Goal: Information Seeking & Learning: Learn about a topic

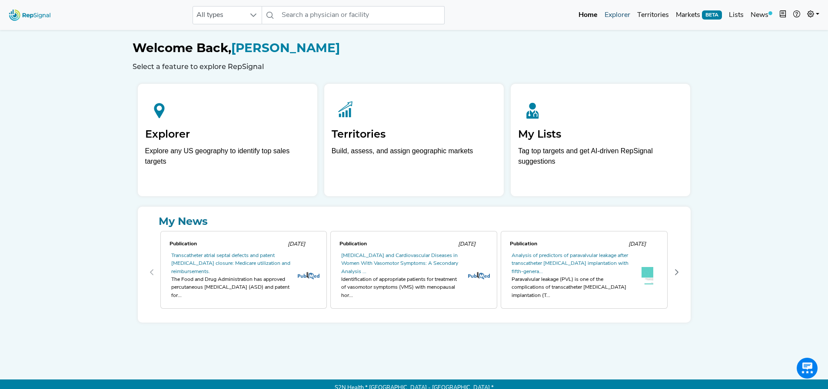
click at [621, 18] on link "Explorer" at bounding box center [617, 15] width 33 height 17
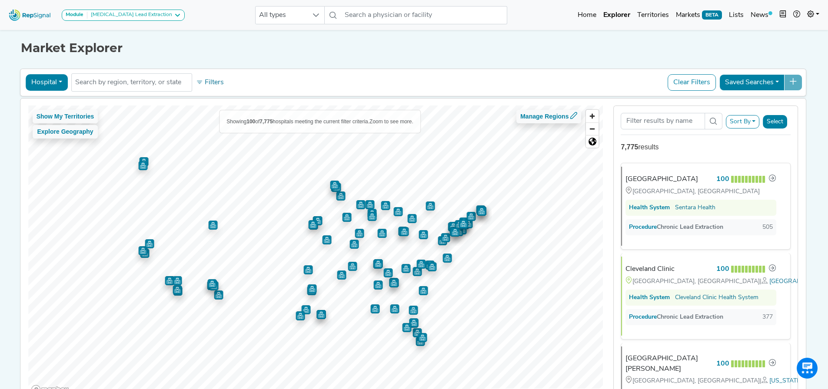
click at [53, 83] on button "Hospital" at bounding box center [47, 82] width 42 height 17
click at [52, 106] on link "Physician" at bounding box center [60, 103] width 69 height 14
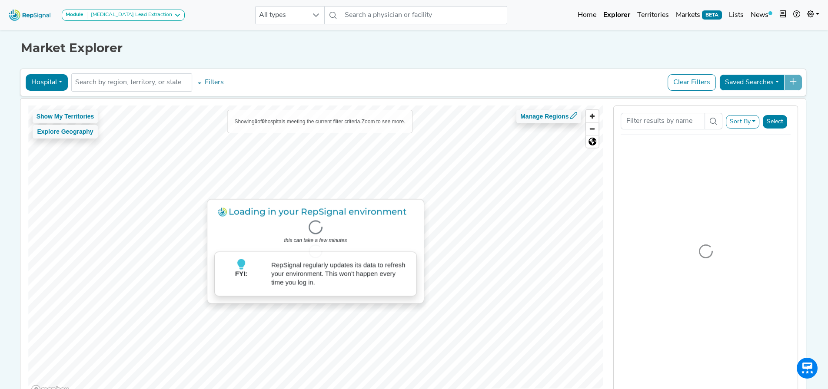
click at [42, 87] on button "Hospital" at bounding box center [47, 82] width 42 height 17
click at [57, 101] on link "Physician" at bounding box center [60, 103] width 69 height 14
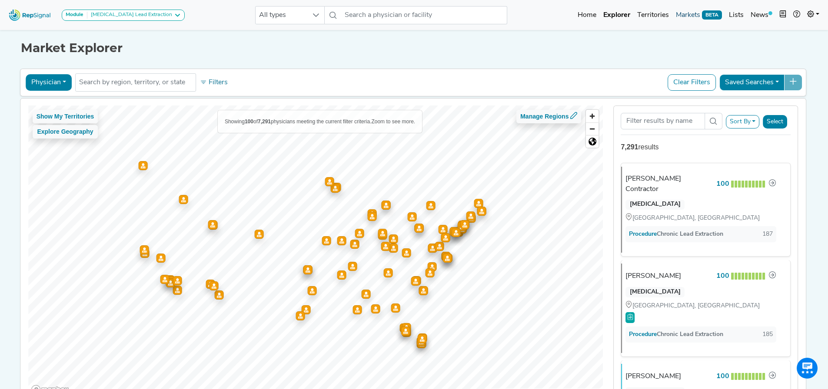
click at [684, 18] on link "Markets BETA" at bounding box center [698, 15] width 53 height 17
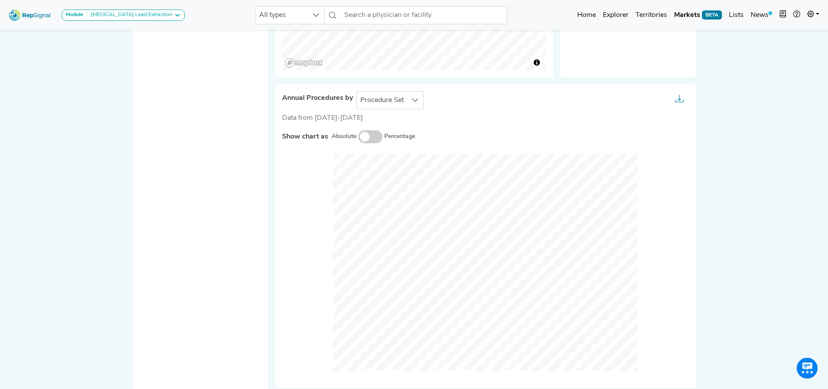
scroll to position [229, 0]
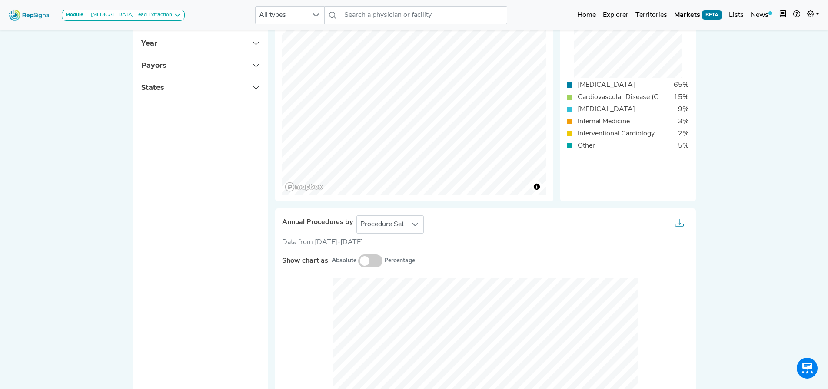
click at [368, 262] on span at bounding box center [370, 261] width 24 height 13
click at [358, 262] on input "checkbox" at bounding box center [358, 262] width 0 height 0
click at [368, 262] on span at bounding box center [370, 261] width 24 height 13
click at [358, 262] on input "checkbox" at bounding box center [358, 262] width 0 height 0
click at [398, 213] on div "Annual Procedures by Procedure Set Data from 2022-2024 Show chart as Absolute P…" at bounding box center [485, 361] width 421 height 304
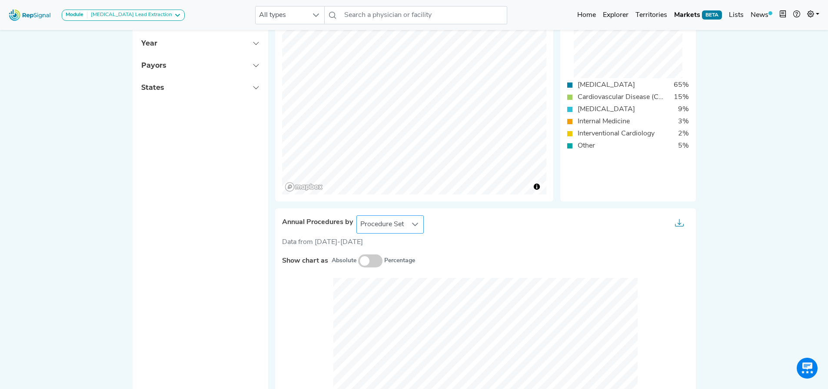
click at [399, 223] on span "Procedure Set" at bounding box center [382, 224] width 50 height 17
click at [396, 257] on li "Setting Of Care" at bounding box center [390, 263] width 68 height 17
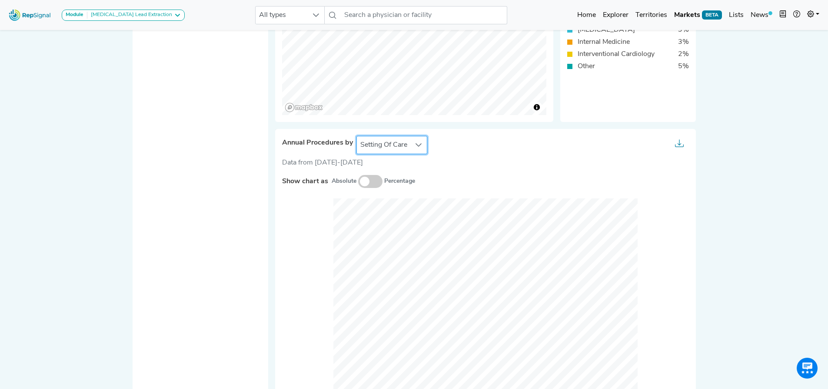
scroll to position [403, 7]
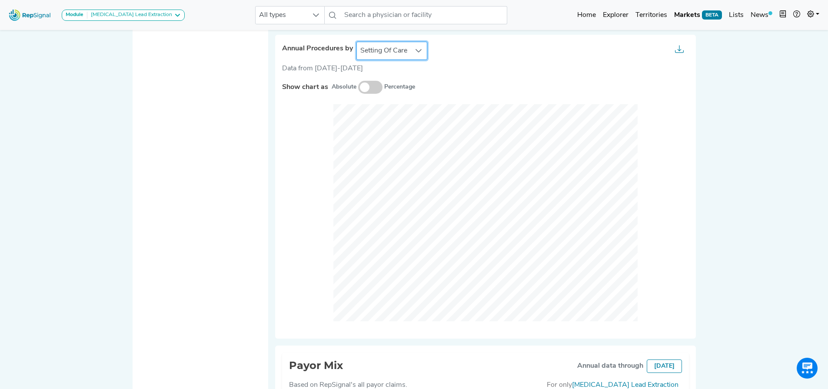
click at [389, 50] on span "Setting Of Care" at bounding box center [384, 50] width 54 height 17
click at [391, 77] on li "Procedure Set" at bounding box center [392, 71] width 72 height 17
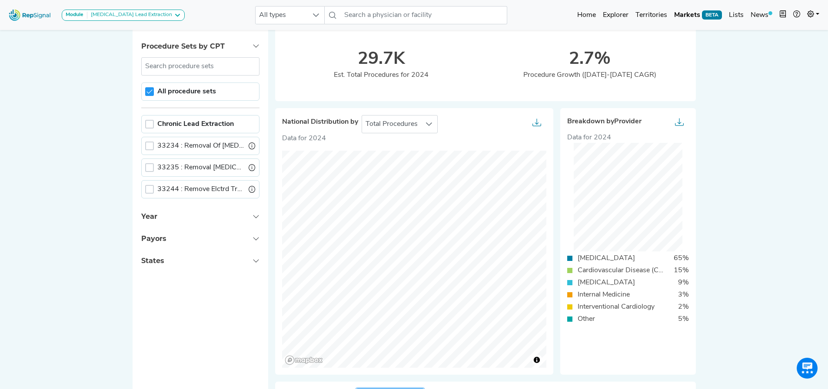
scroll to position [55, 7]
click at [213, 215] on button "Year" at bounding box center [201, 217] width 136 height 22
click at [214, 217] on button "Year" at bounding box center [201, 217] width 136 height 22
click at [145, 146] on div at bounding box center [149, 146] width 9 height 9
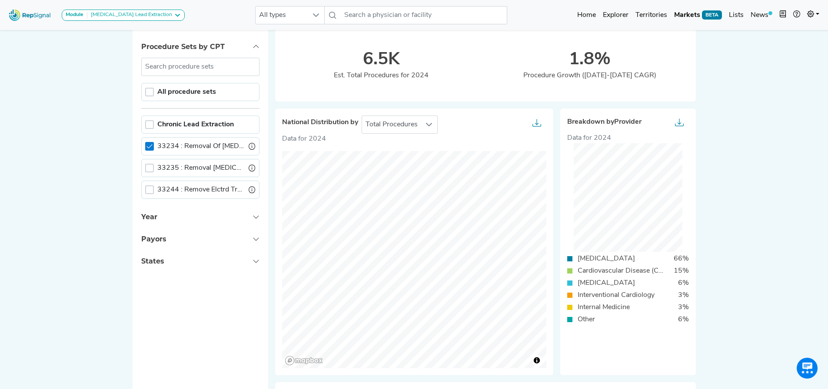
click at [146, 147] on icon at bounding box center [149, 146] width 6 height 4
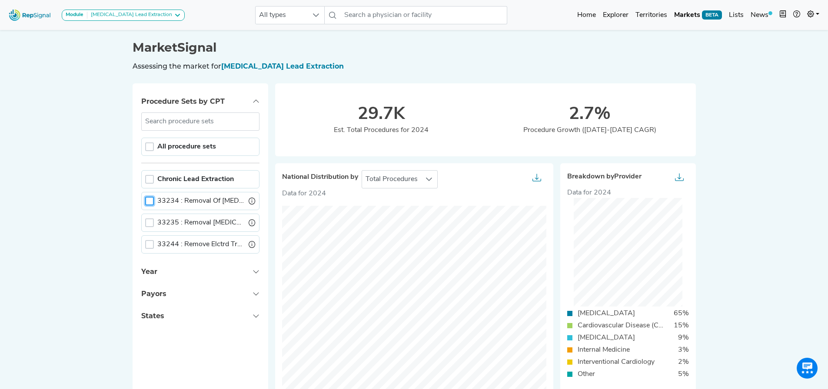
scroll to position [0, 7]
click at [626, 17] on link "Explorer" at bounding box center [615, 15] width 33 height 17
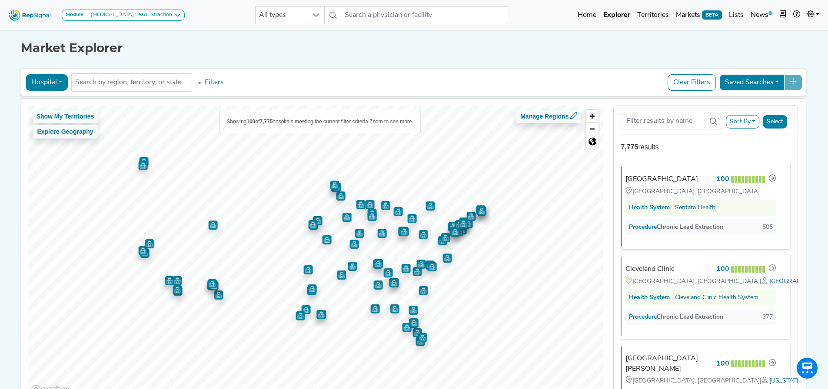
click at [769, 285] on span "[GEOGRAPHIC_DATA], [GEOGRAPHIC_DATA]" at bounding box center [832, 281] width 127 height 7
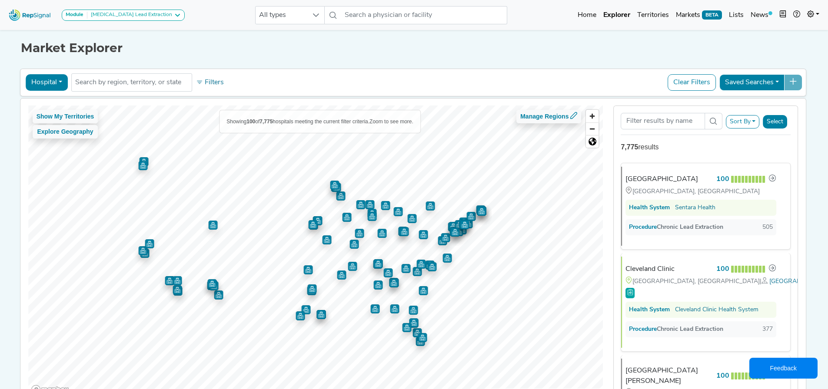
click at [802, 368] on span "Feedback" at bounding box center [793, 368] width 47 height 21
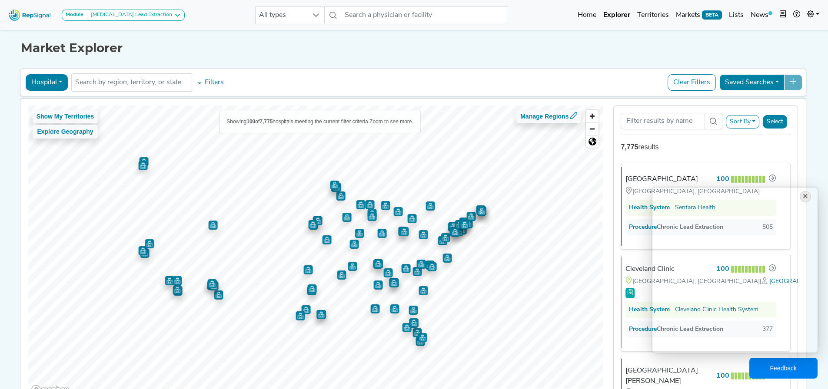
click at [805, 195] on div "×" at bounding box center [804, 196] width 11 height 11
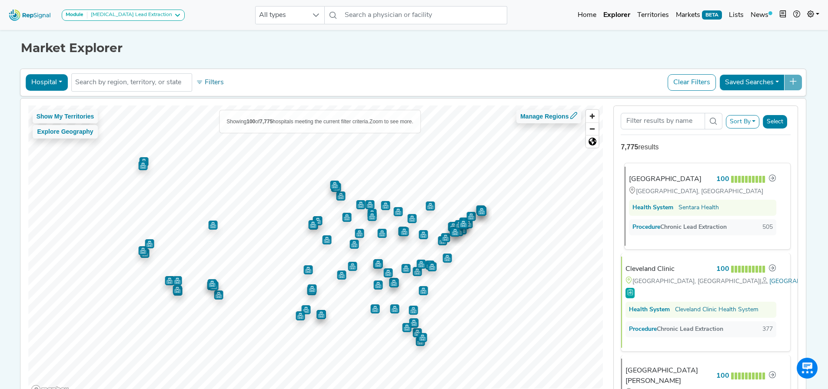
click at [668, 182] on div "[GEOGRAPHIC_DATA]" at bounding box center [665, 179] width 73 height 10
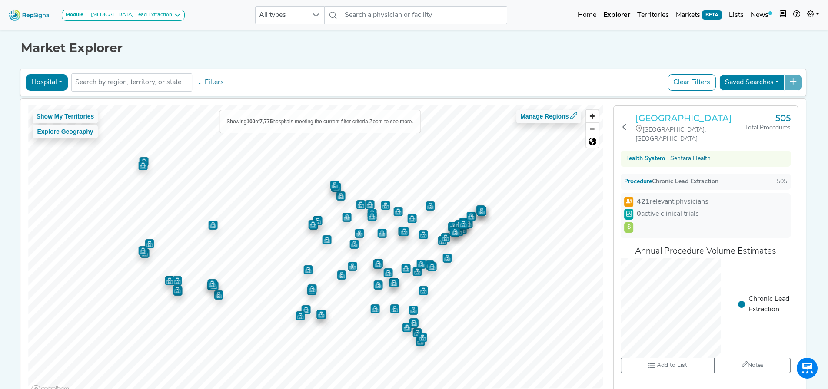
click at [653, 120] on h3 "[GEOGRAPHIC_DATA]" at bounding box center [689, 118] width 109 height 10
click at [625, 126] on icon at bounding box center [624, 126] width 7 height 7
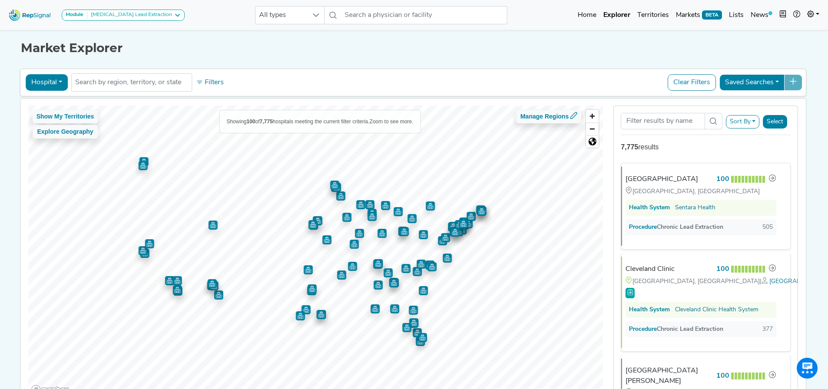
scroll to position [217, 0]
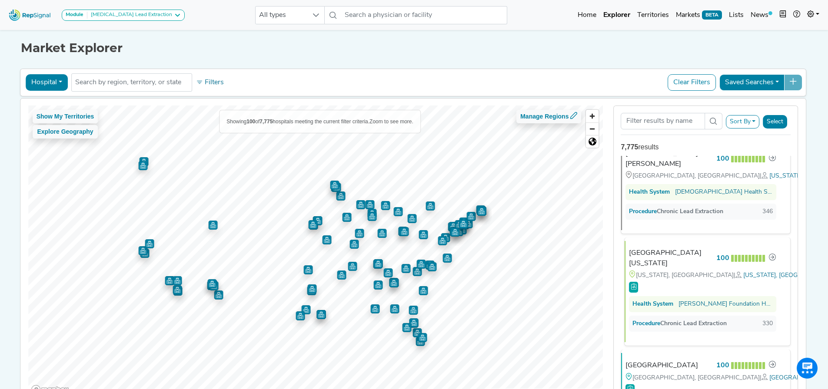
click at [680, 269] on div "[GEOGRAPHIC_DATA][US_STATE]" at bounding box center [671, 258] width 84 height 21
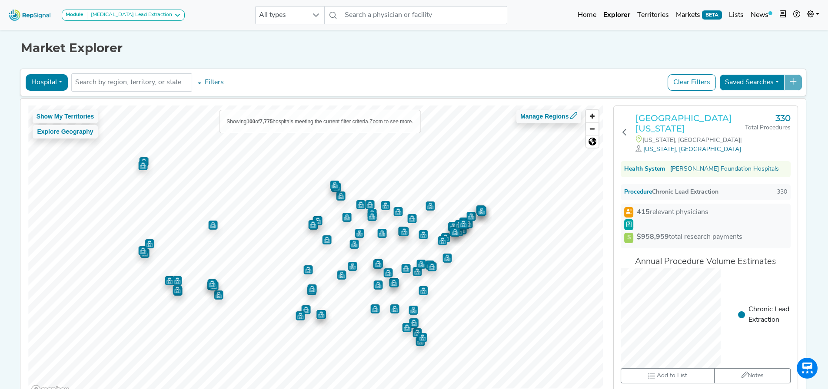
click at [685, 114] on h3 "[GEOGRAPHIC_DATA][US_STATE]" at bounding box center [689, 123] width 109 height 21
click at [623, 136] on button at bounding box center [624, 133] width 8 height 41
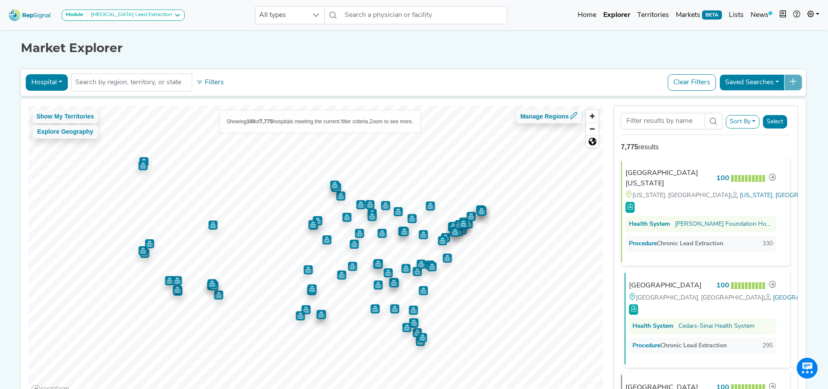
scroll to position [304, 0]
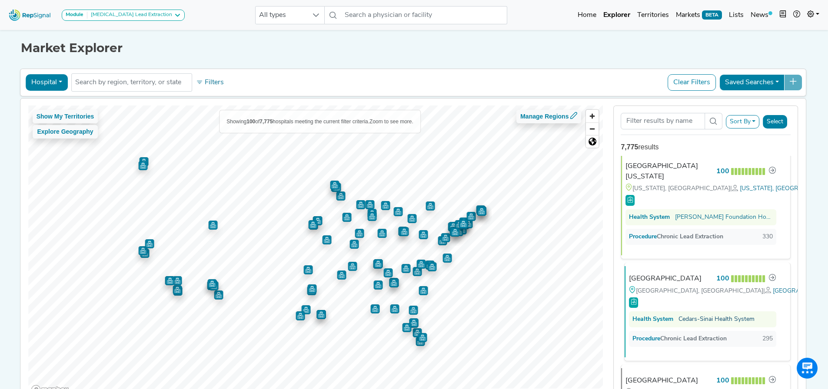
click at [683, 324] on link "Cedars-Sinai Health System" at bounding box center [716, 319] width 76 height 9
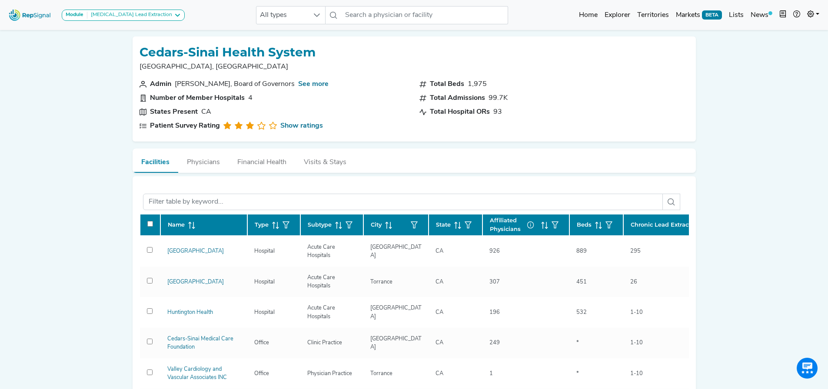
click at [213, 252] on link "[GEOGRAPHIC_DATA]" at bounding box center [195, 251] width 56 height 6
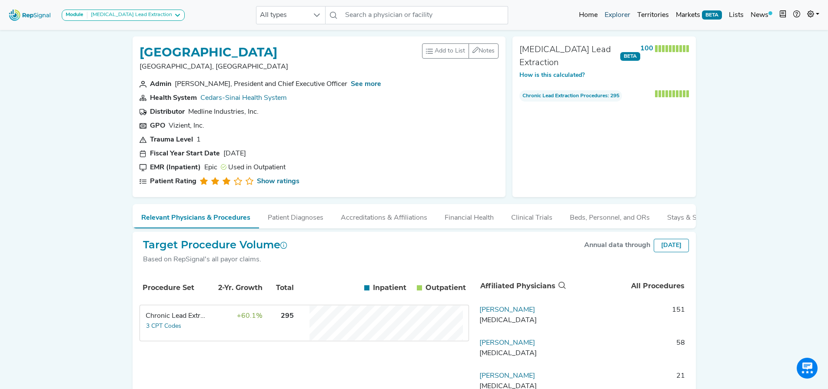
click at [608, 14] on link "Explorer" at bounding box center [617, 15] width 33 height 17
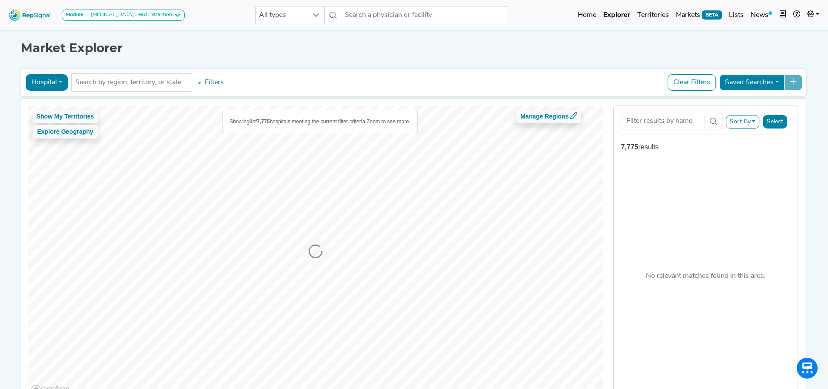
click at [36, 85] on button "Hospital" at bounding box center [47, 82] width 42 height 17
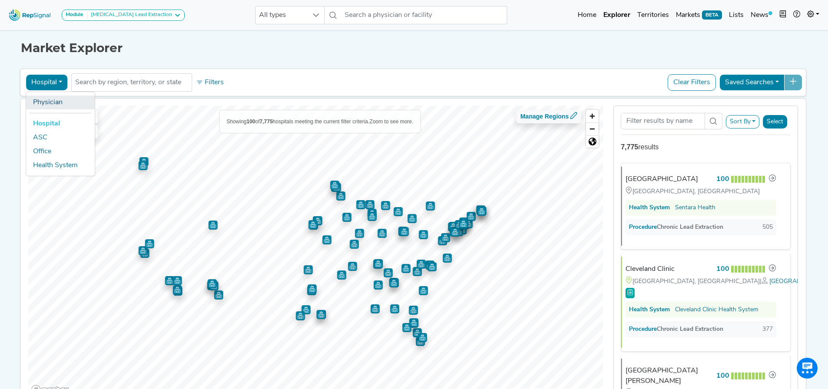
click at [56, 108] on link "Physician" at bounding box center [60, 103] width 69 height 14
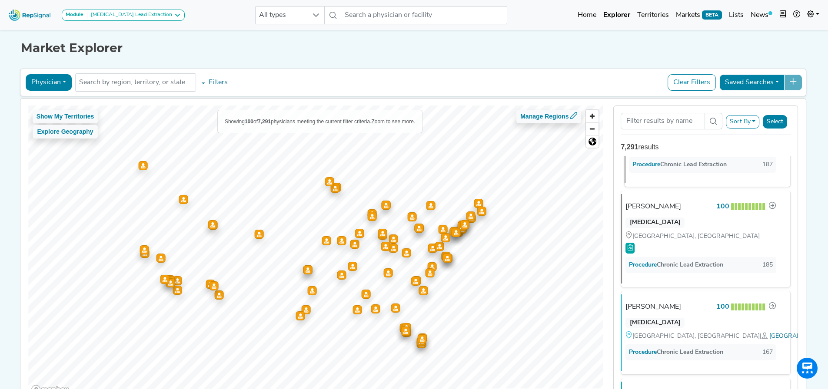
scroll to position [217, 0]
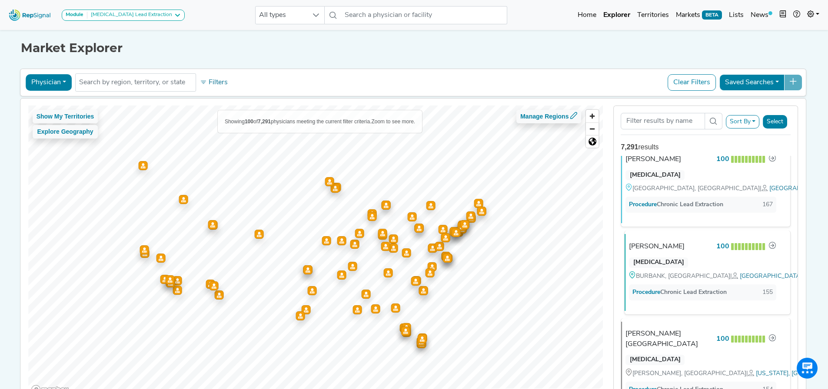
click at [732, 288] on div "Procedure Chronic Lead Extraction 155" at bounding box center [702, 292] width 140 height 9
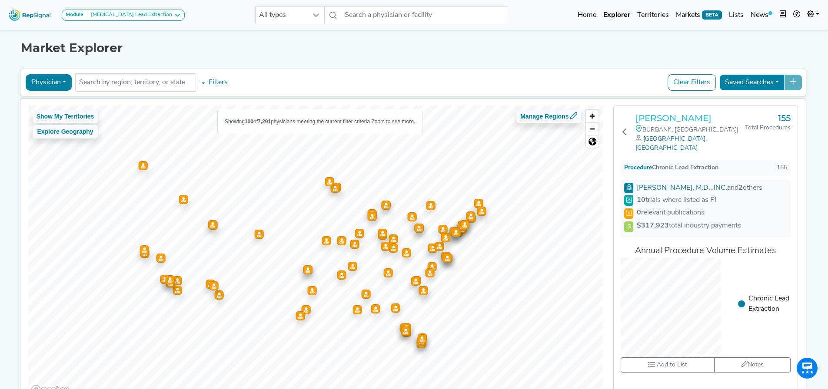
click at [669, 113] on div "Raymond Schaerf BURBANK, CA | Los Angeles, CA 155 Total Procedures Procedure Ch…" at bounding box center [705, 251] width 184 height 291
click at [669, 115] on h3 "[PERSON_NAME]" at bounding box center [689, 118] width 109 height 10
click at [624, 128] on icon at bounding box center [624, 131] width 7 height 7
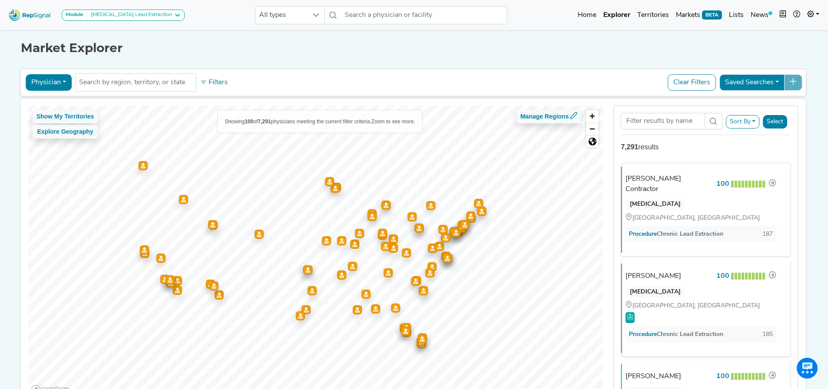
click at [61, 84] on button "Physician" at bounding box center [49, 82] width 46 height 17
drag, startPoint x: 50, startPoint y: 123, endPoint x: 515, endPoint y: 55, distance: 469.4
click at [50, 123] on link "Hospital" at bounding box center [60, 124] width 69 height 14
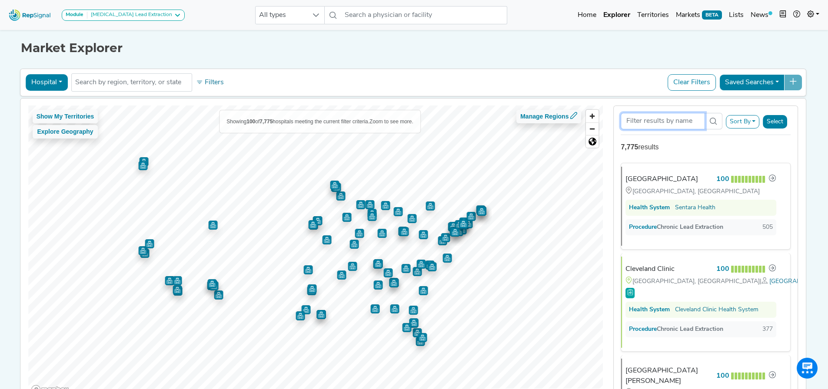
click at [646, 118] on input "Search Term" at bounding box center [662, 121] width 84 height 17
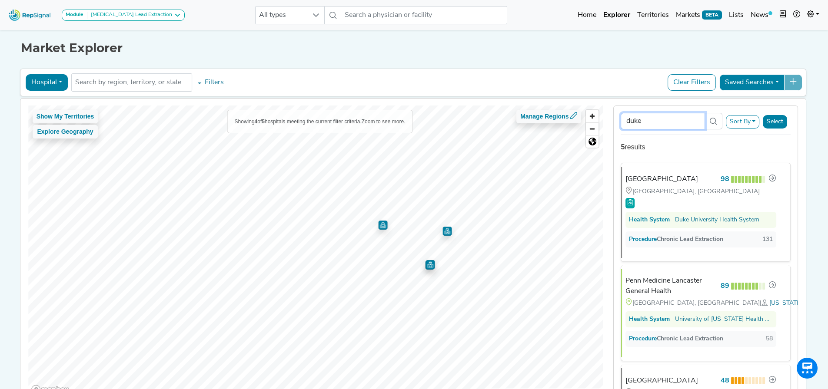
drag, startPoint x: 617, startPoint y: 123, endPoint x: 611, endPoint y: 122, distance: 6.1
click at [611, 122] on div "duke Sort By RepSignal Annual Procedure Volume Estimate Chronic Lead Extraction…" at bounding box center [705, 252] width 195 height 292
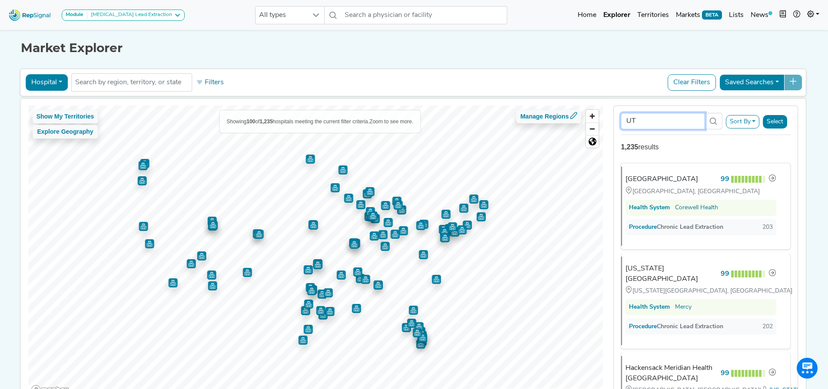
type input "U"
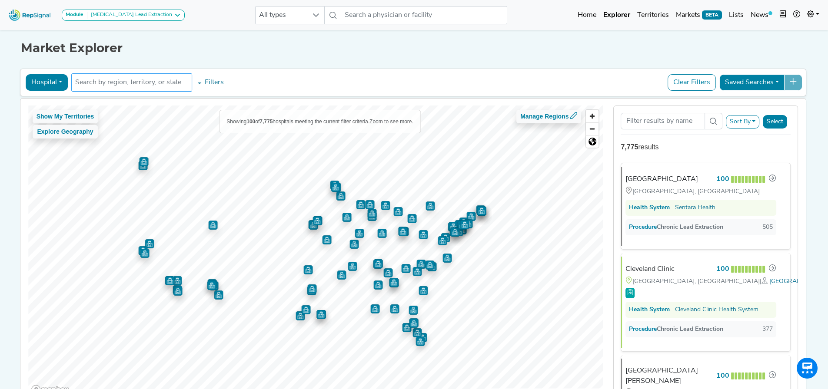
click at [162, 82] on input "text" at bounding box center [131, 82] width 113 height 10
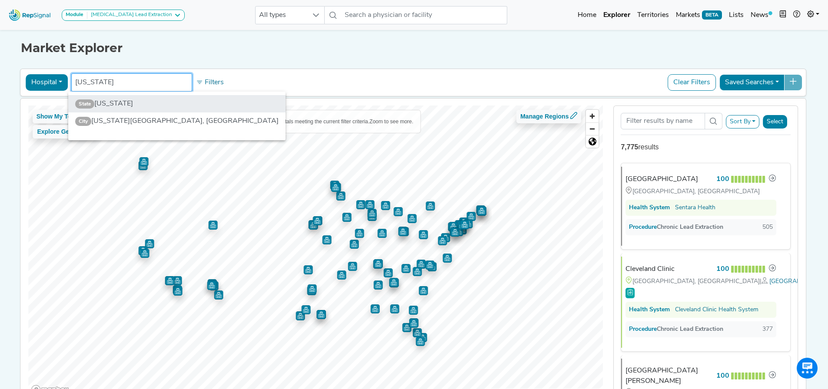
type input "texas"
click at [141, 98] on li "State Texas" at bounding box center [176, 103] width 217 height 17
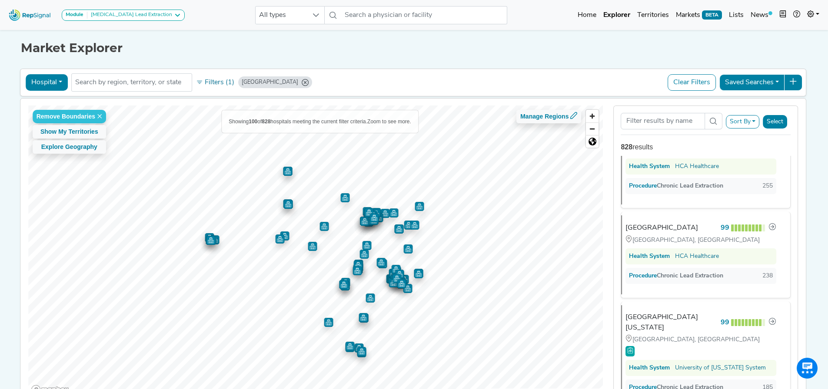
scroll to position [43, 0]
drag, startPoint x: 250, startPoint y: 82, endPoint x: 467, endPoint y: 1, distance: 231.8
click at [301, 82] on icon "TX" at bounding box center [304, 82] width 7 height 7
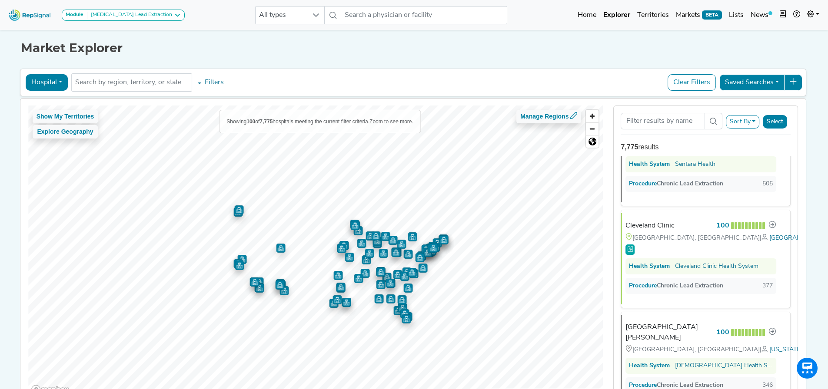
scroll to position [0, 0]
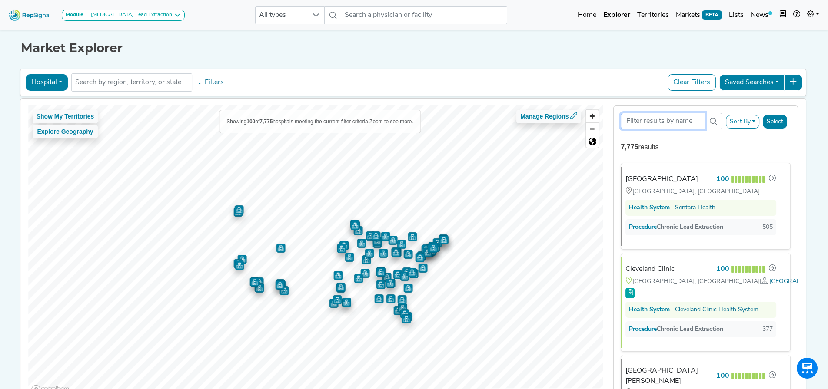
click at [658, 121] on input "Search Term" at bounding box center [662, 121] width 84 height 17
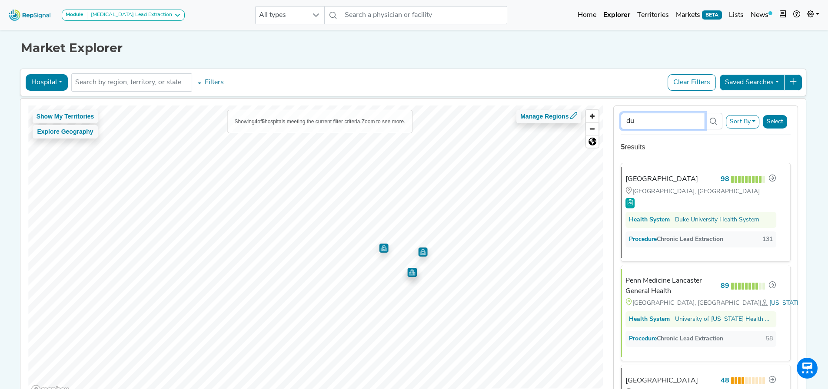
type input "d"
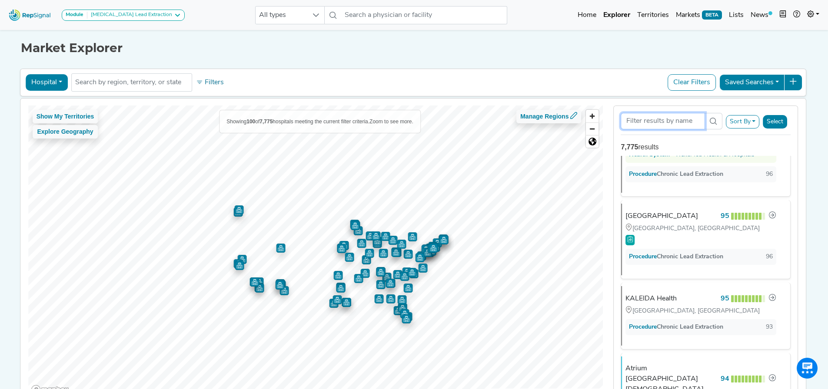
scroll to position [9745, 0]
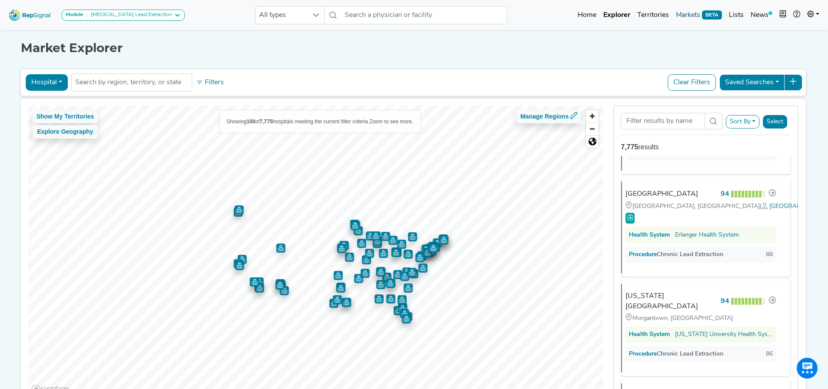
drag, startPoint x: 692, startPoint y: 17, endPoint x: 697, endPoint y: 23, distance: 8.3
click at [692, 17] on link "Markets BETA" at bounding box center [698, 15] width 53 height 17
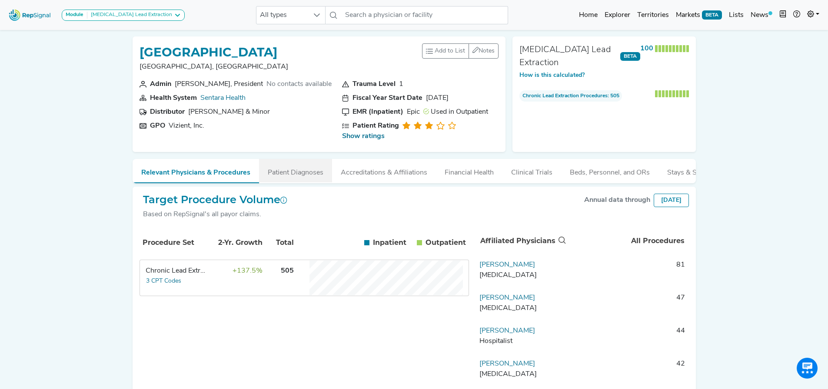
click at [292, 166] on button "Patient Diagnoses" at bounding box center [295, 170] width 73 height 23
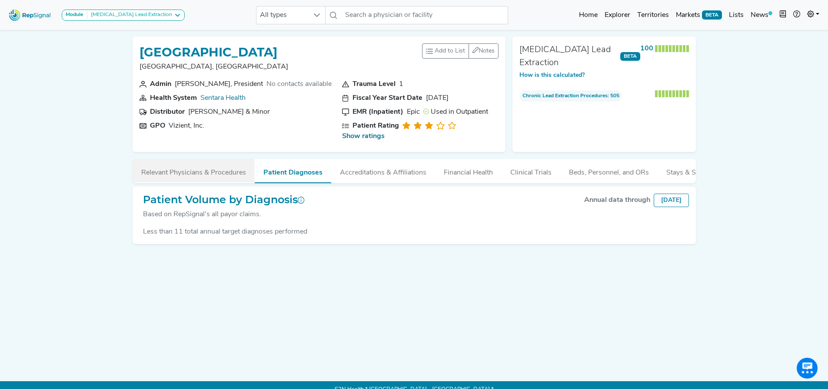
click at [221, 160] on button "Relevant Physicians & Procedures" at bounding box center [194, 170] width 122 height 23
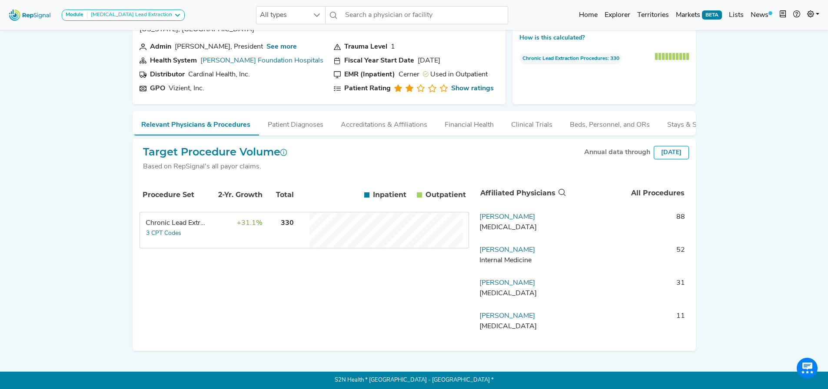
click at [213, 237] on td "+31.1%" at bounding box center [234, 230] width 56 height 35
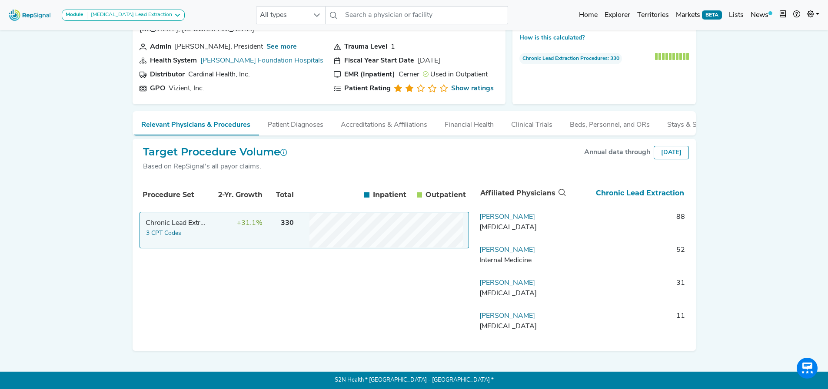
click at [237, 228] on td "+31.1%" at bounding box center [234, 230] width 56 height 35
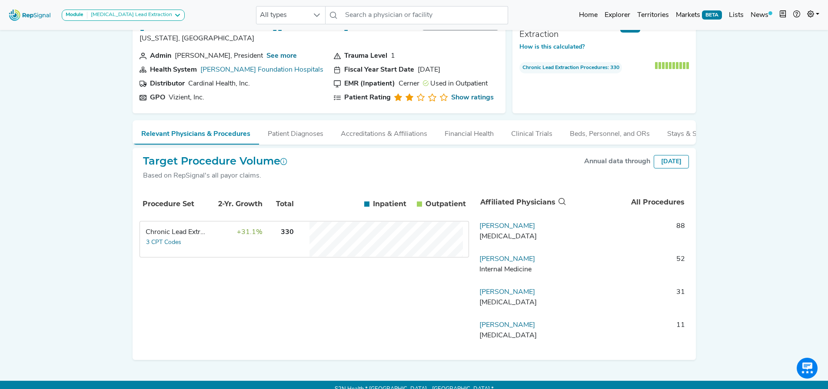
scroll to position [44, 0]
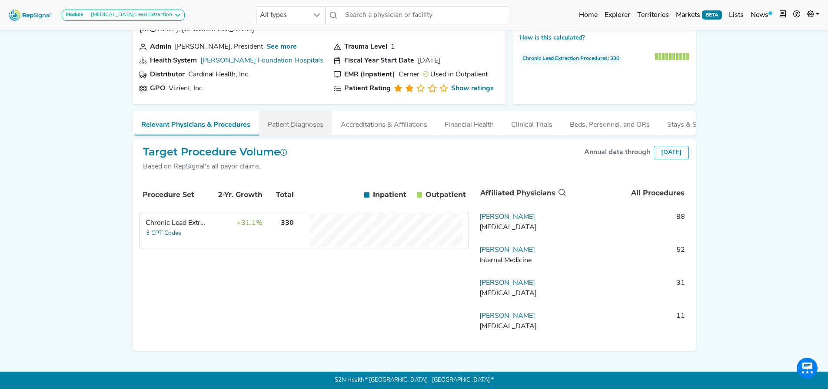
click at [266, 120] on button "Patient Diagnoses" at bounding box center [295, 122] width 73 height 23
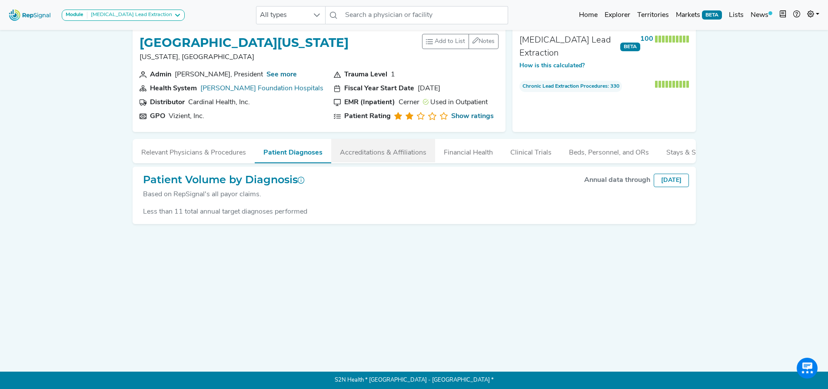
click at [352, 157] on button "Accreditations & Affiliations" at bounding box center [383, 150] width 104 height 23
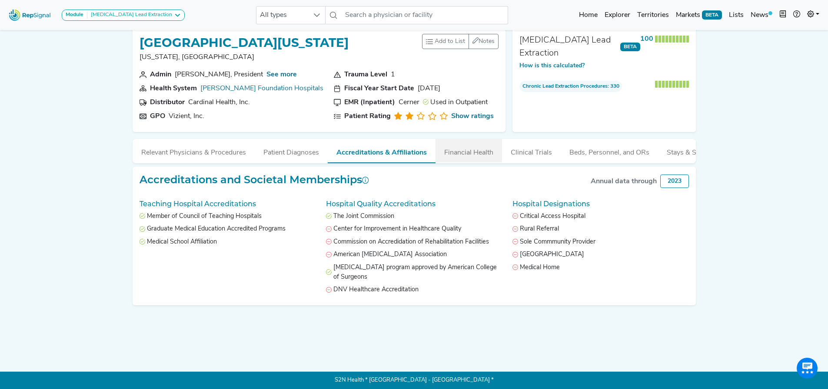
click at [460, 144] on button "Financial Health" at bounding box center [468, 150] width 66 height 23
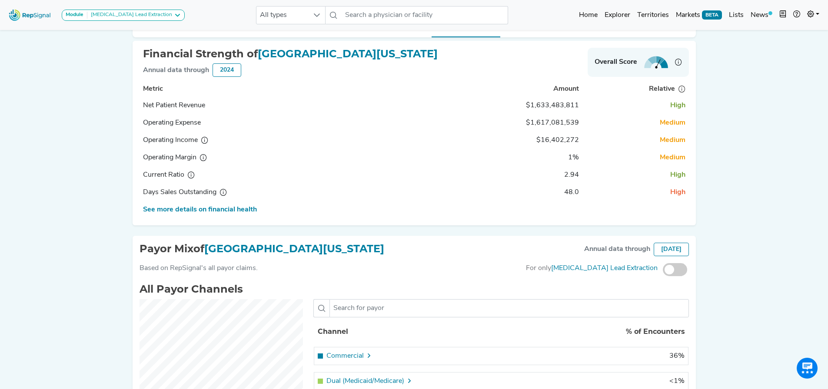
scroll to position [0, 0]
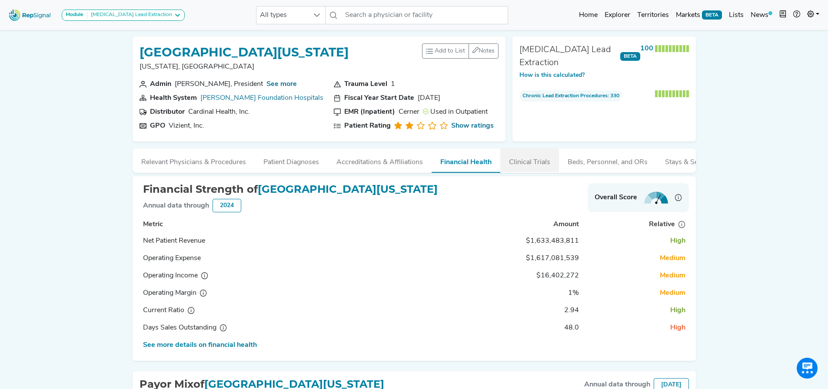
click at [523, 164] on button "Clinical Trials" at bounding box center [529, 160] width 59 height 23
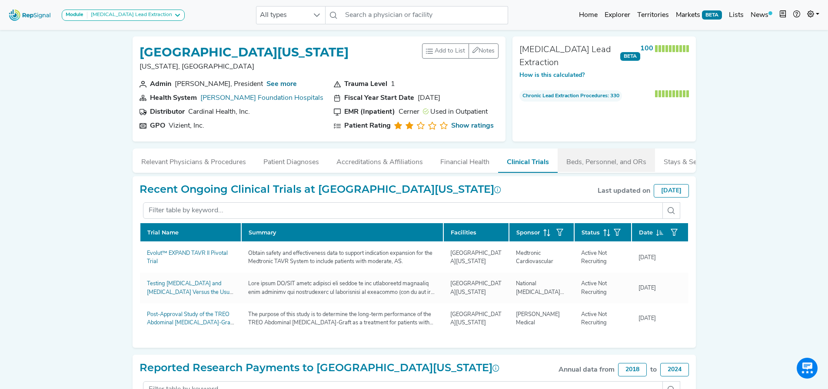
click at [620, 152] on button "Beds, Personnel, and ORs" at bounding box center [605, 160] width 97 height 23
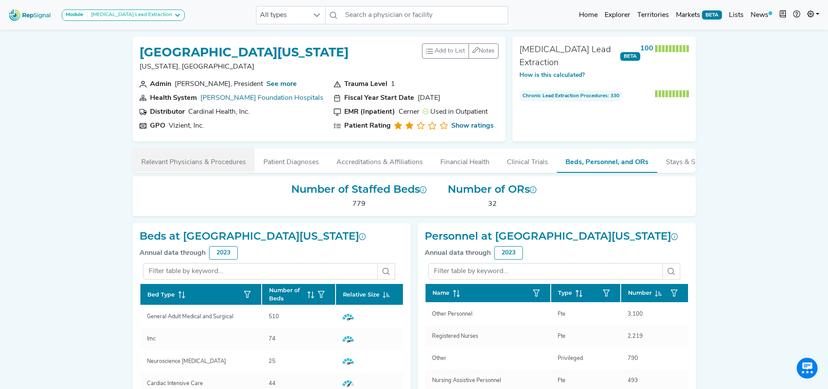
click at [188, 169] on button "Relevant Physicians & Procedures" at bounding box center [194, 160] width 122 height 23
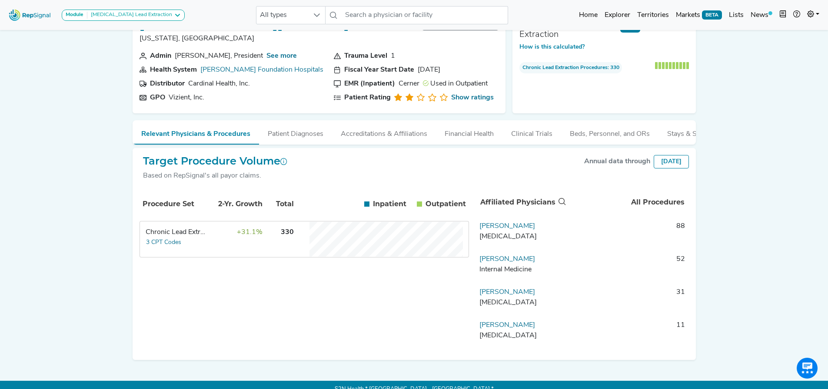
scroll to position [43, 0]
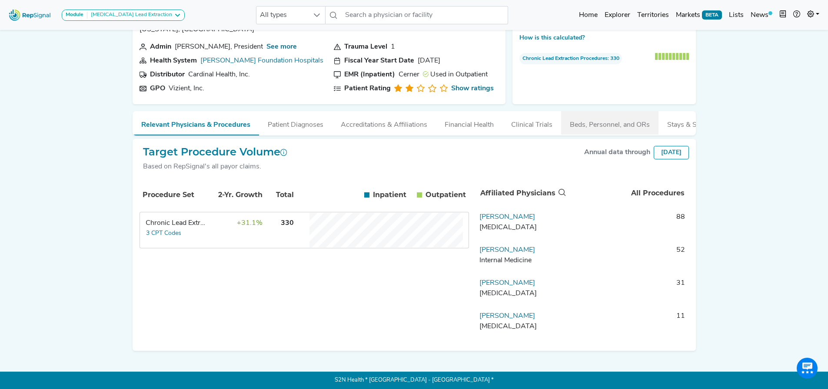
click at [604, 118] on button "Beds, Personnel, and ORs" at bounding box center [609, 122] width 97 height 23
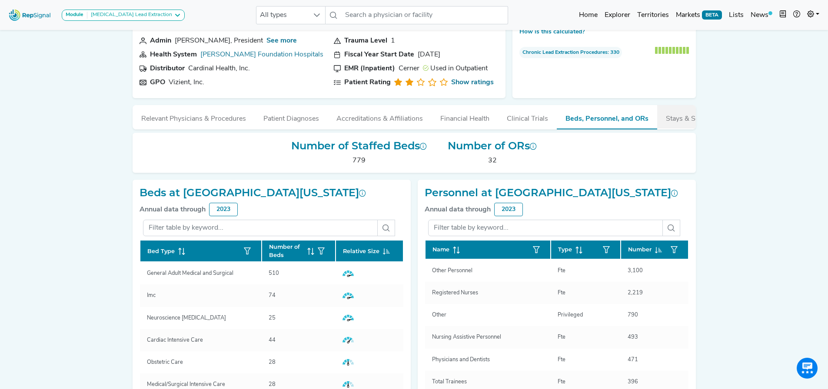
click at [669, 120] on button "Stays & Services" at bounding box center [691, 116] width 69 height 23
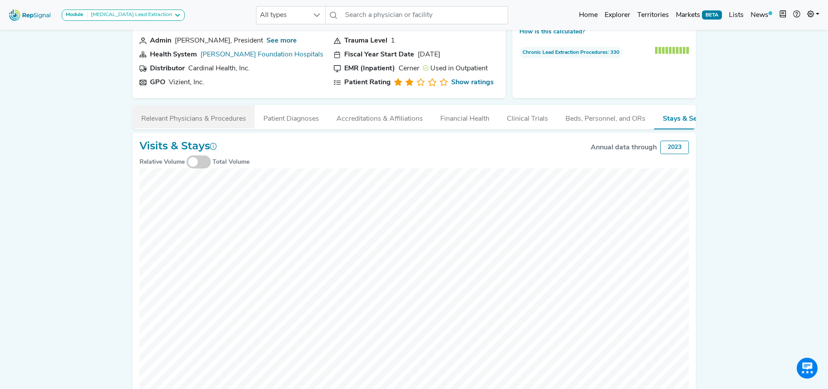
click at [155, 123] on button "Relevant Physicians & Procedures" at bounding box center [194, 116] width 122 height 23
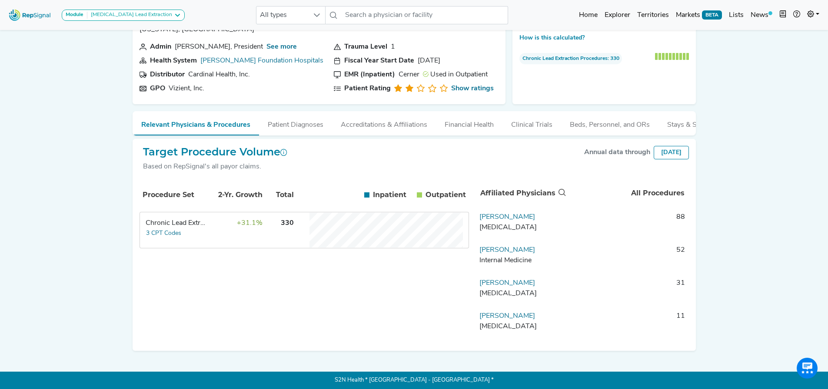
scroll to position [44, 0]
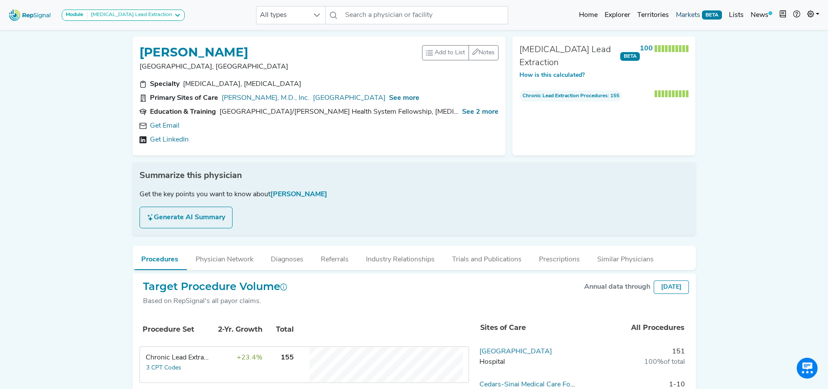
click at [700, 16] on link "Markets BETA" at bounding box center [698, 15] width 53 height 17
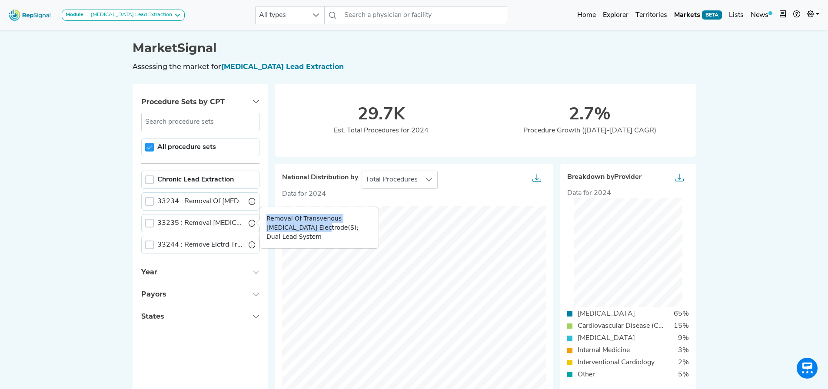
drag, startPoint x: 273, startPoint y: 222, endPoint x: 290, endPoint y: 229, distance: 18.7
click at [290, 229] on div "Removal Of Transvenous [MEDICAL_DATA] Electrode(S); Dual Lead System" at bounding box center [318, 227] width 119 height 41
copy div "Removal Of Transvenous [MEDICAL_DATA] Electrode"
click at [152, 225] on div at bounding box center [149, 223] width 9 height 9
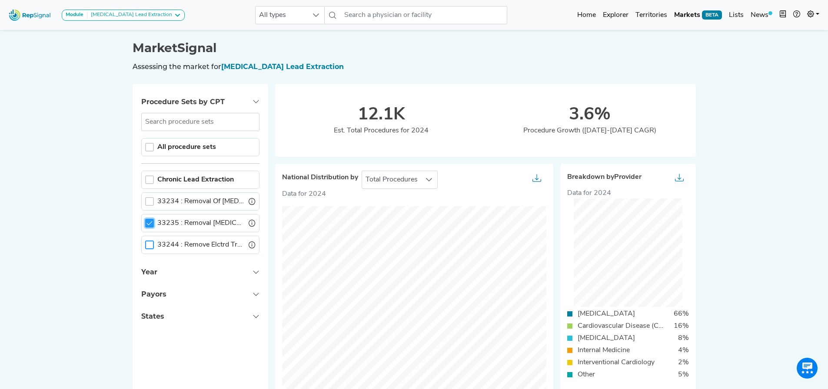
click at [149, 245] on div at bounding box center [149, 245] width 9 height 9
click at [150, 243] on icon at bounding box center [149, 245] width 6 height 6
click at [150, 204] on div at bounding box center [149, 201] width 9 height 9
click at [147, 243] on div at bounding box center [149, 245] width 9 height 9
click at [147, 243] on icon at bounding box center [149, 245] width 6 height 6
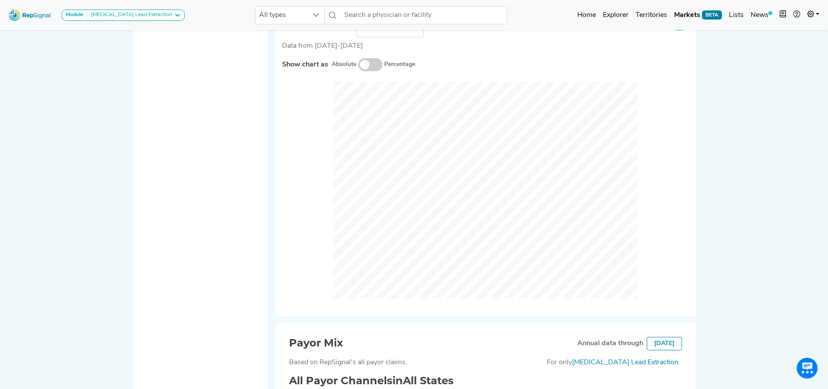
scroll to position [348, 0]
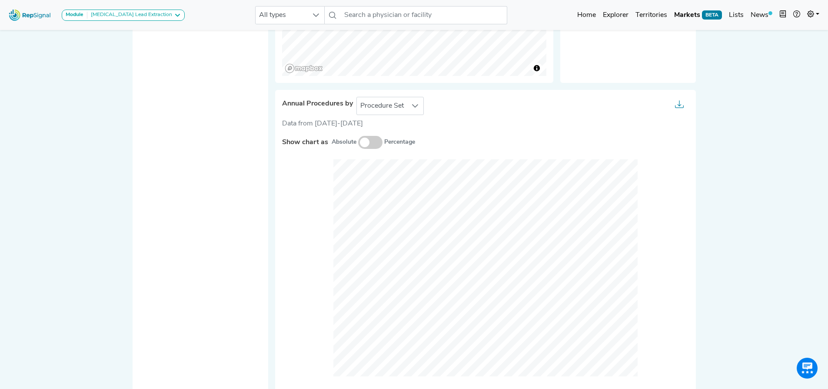
drag, startPoint x: 377, startPoint y: 142, endPoint x: 381, endPoint y: 134, distance: 8.9
click at [377, 142] on span at bounding box center [370, 142] width 24 height 13
click at [358, 143] on input "checkbox" at bounding box center [358, 143] width 0 height 0
click at [388, 107] on span "Procedure Set" at bounding box center [382, 105] width 50 height 17
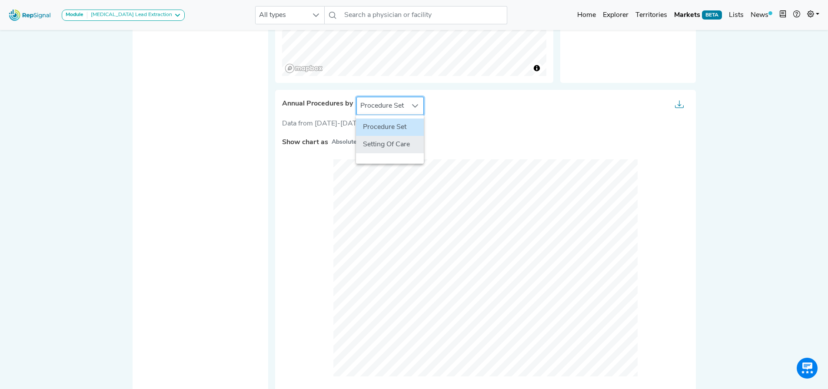
click at [386, 142] on li "Setting Of Care" at bounding box center [390, 144] width 68 height 17
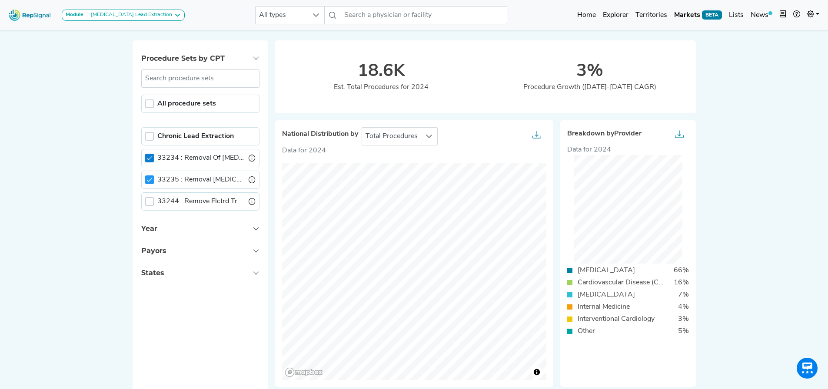
click at [146, 159] on icon at bounding box center [149, 158] width 6 height 4
click at [145, 177] on div at bounding box center [149, 180] width 9 height 9
click at [148, 202] on div "33244 : Remove Elctrd Transvenously" at bounding box center [200, 201] width 118 height 18
click at [145, 202] on div at bounding box center [149, 201] width 9 height 9
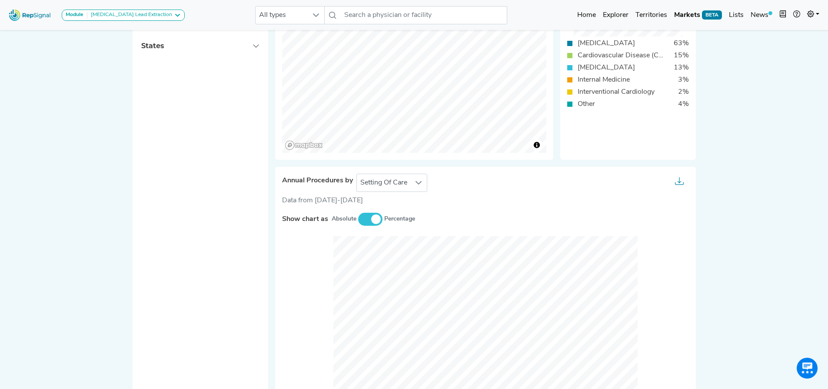
scroll to position [261, 7]
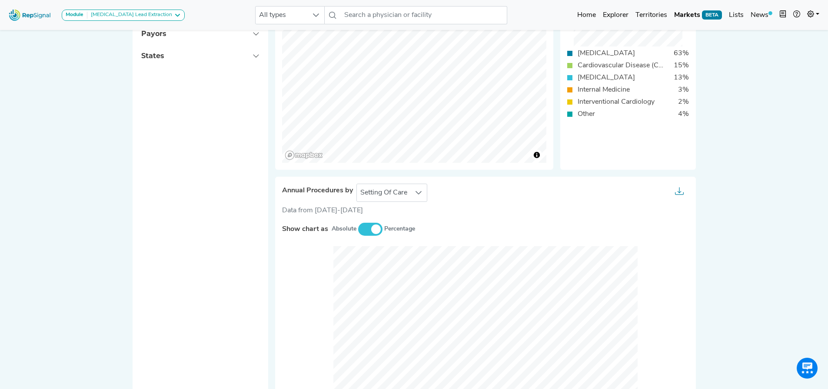
click at [364, 235] on span at bounding box center [370, 229] width 24 height 13
click at [358, 230] on input "checkbox" at bounding box center [358, 230] width 0 height 0
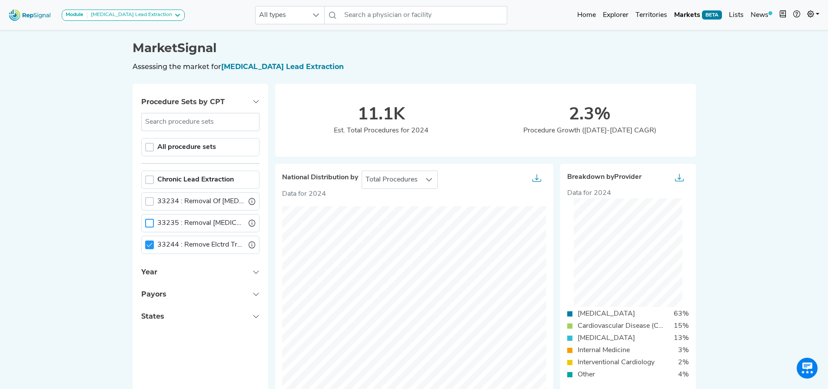
click at [146, 243] on icon at bounding box center [149, 245] width 6 height 6
click at [146, 225] on div at bounding box center [149, 223] width 9 height 9
click at [146, 201] on div at bounding box center [149, 201] width 9 height 9
click at [146, 225] on icon at bounding box center [149, 223] width 6 height 6
click at [146, 198] on div at bounding box center [149, 201] width 9 height 9
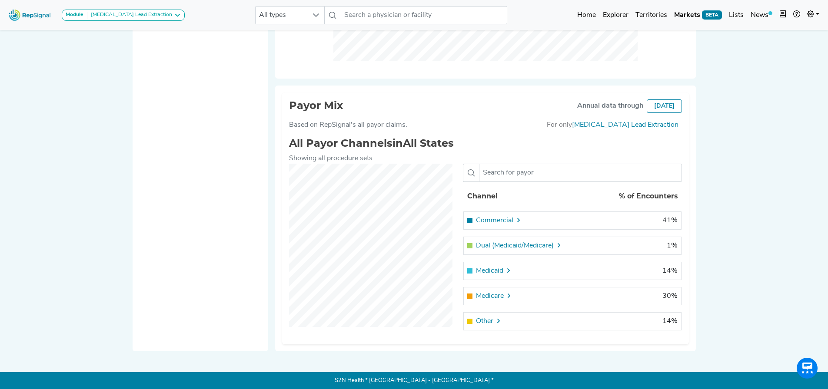
scroll to position [663, 7]
click at [515, 221] on icon at bounding box center [518, 219] width 7 height 7
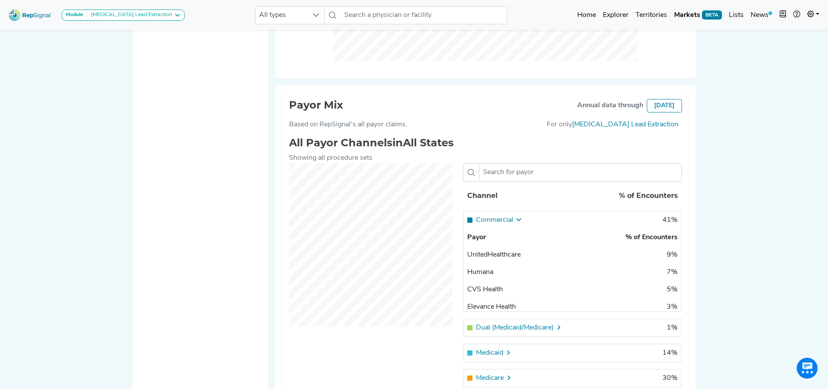
click at [515, 220] on icon at bounding box center [518, 219] width 7 height 7
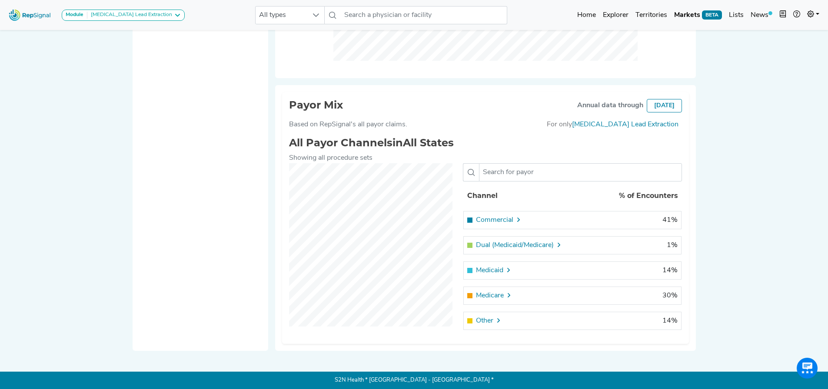
click at [572, 127] on span "For only" at bounding box center [559, 127] width 25 height 17
click at [505, 292] on icon at bounding box center [508, 295] width 7 height 7
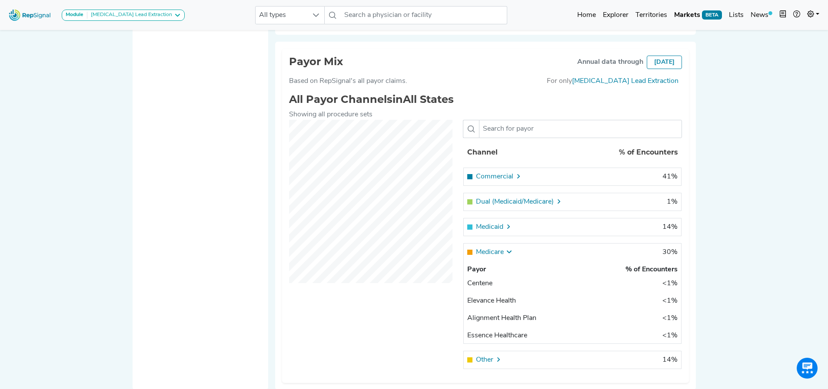
scroll to position [0, 0]
click at [505, 256] on div at bounding box center [508, 252] width 7 height 10
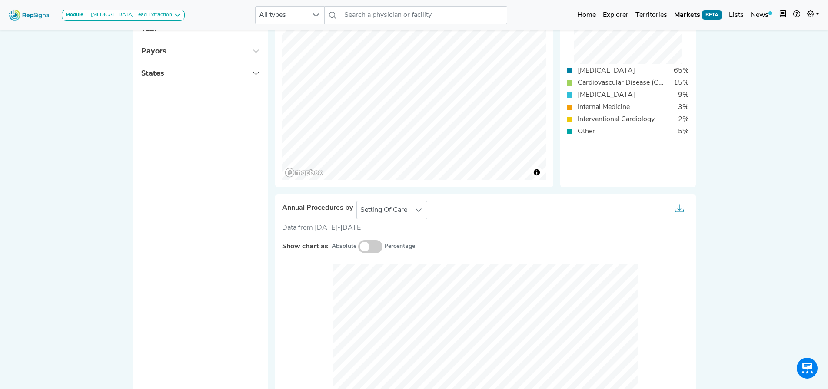
scroll to position [0, 7]
